Goal: Navigation & Orientation: Go to known website

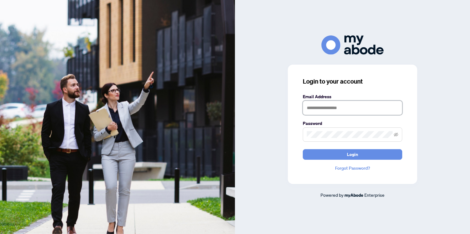
click at [332, 109] on input "text" at bounding box center [353, 108] width 100 height 14
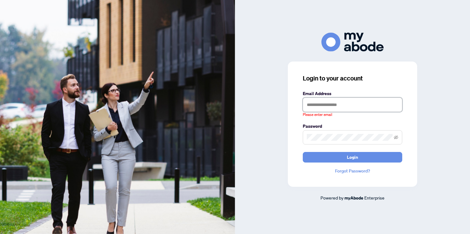
type input "**********"
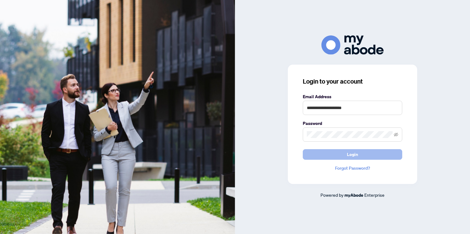
click at [357, 155] on span "Login" at bounding box center [352, 155] width 11 height 10
